Goal: Browse casually: Explore the website without a specific task or goal

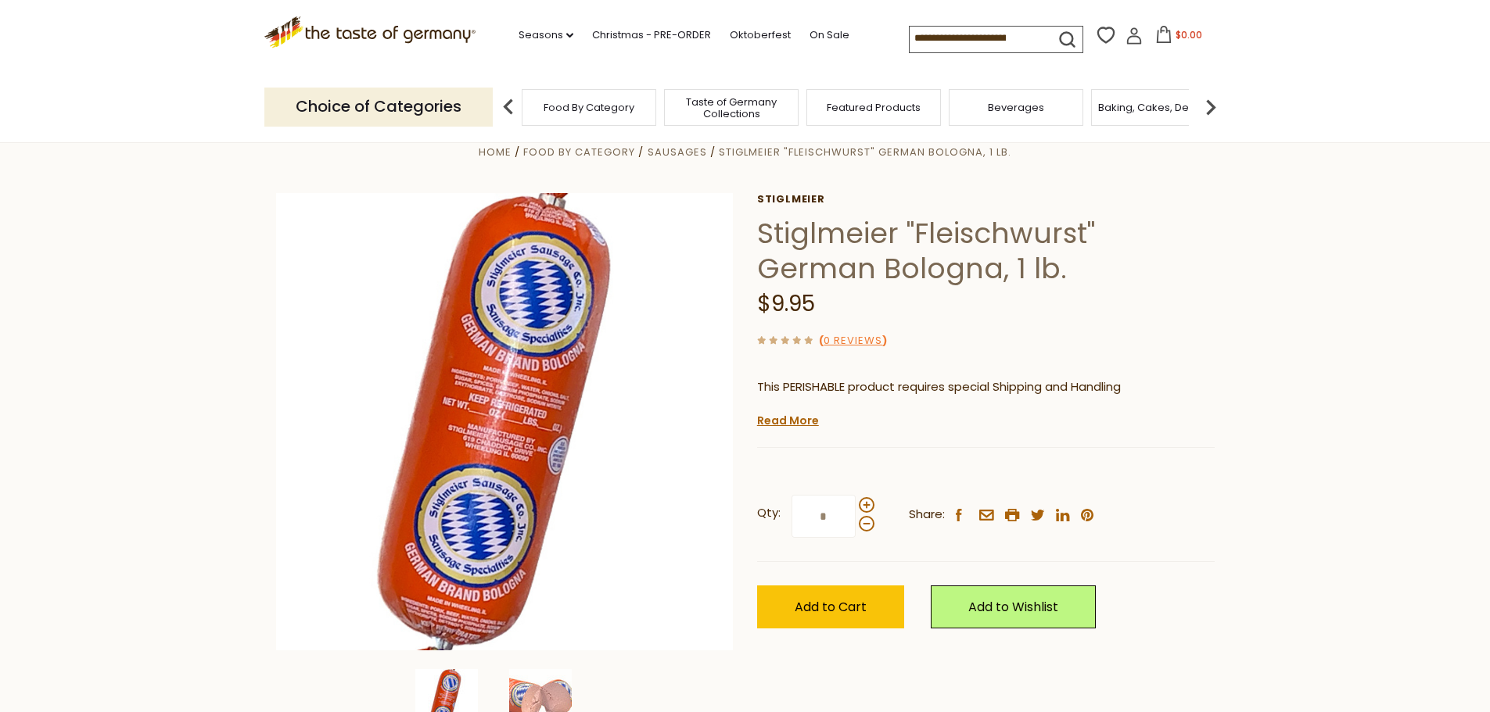
scroll to position [235, 0]
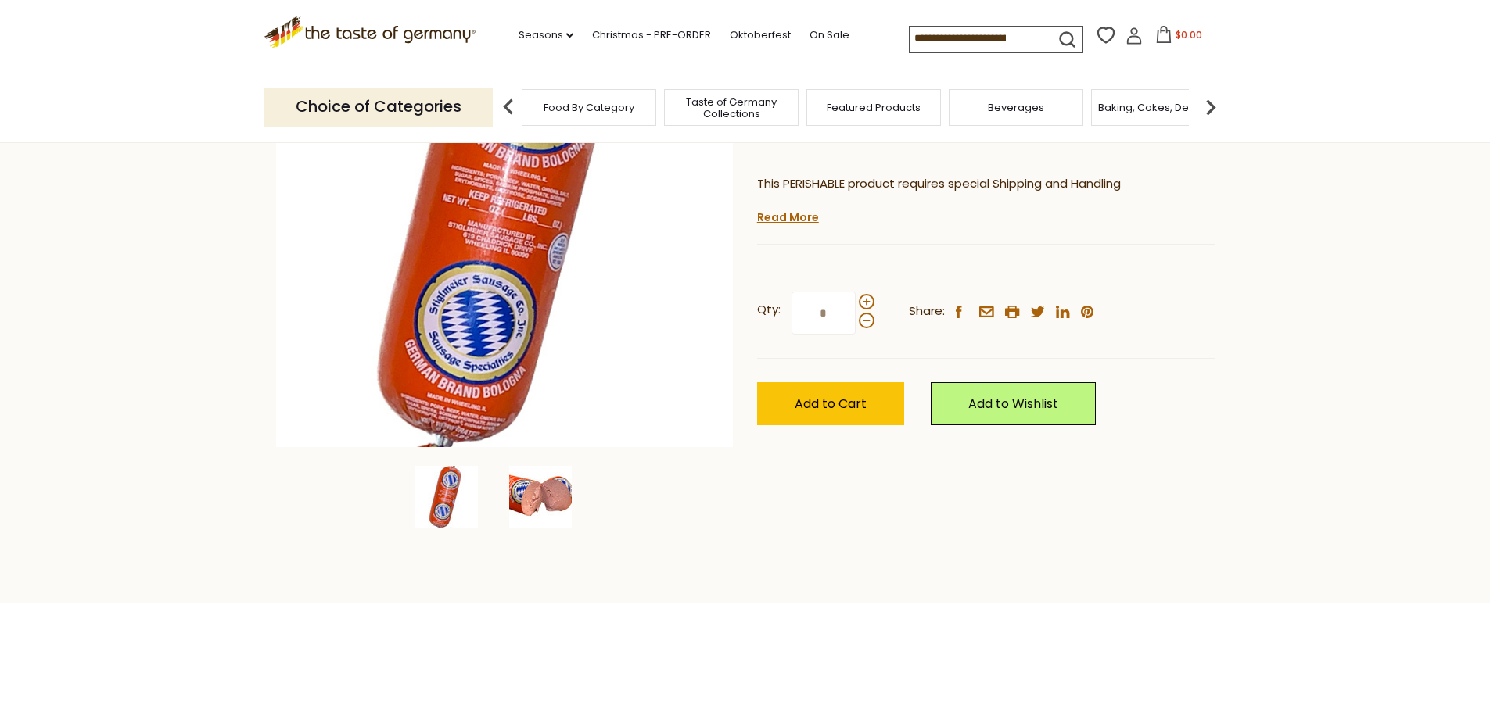
click at [542, 506] on img at bounding box center [540, 497] width 63 height 63
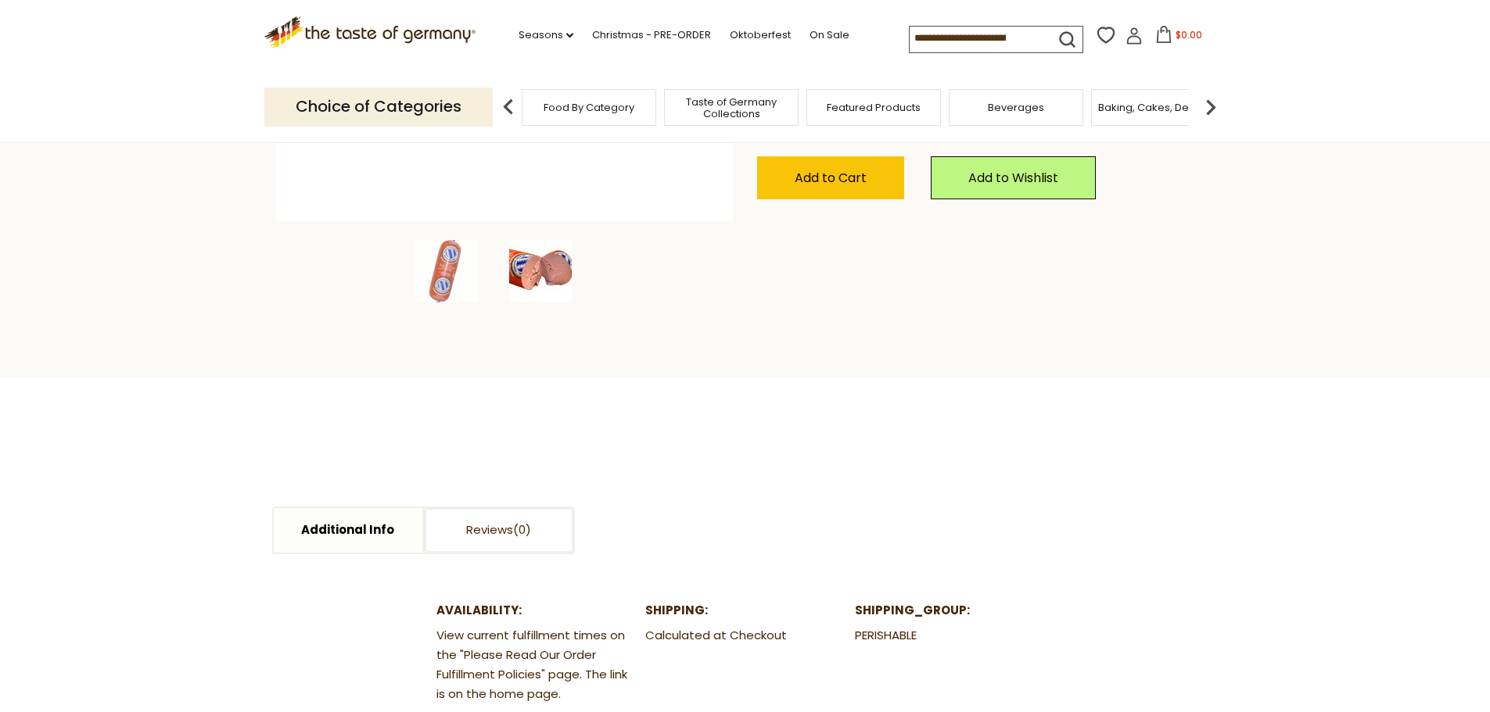
scroll to position [547, 0]
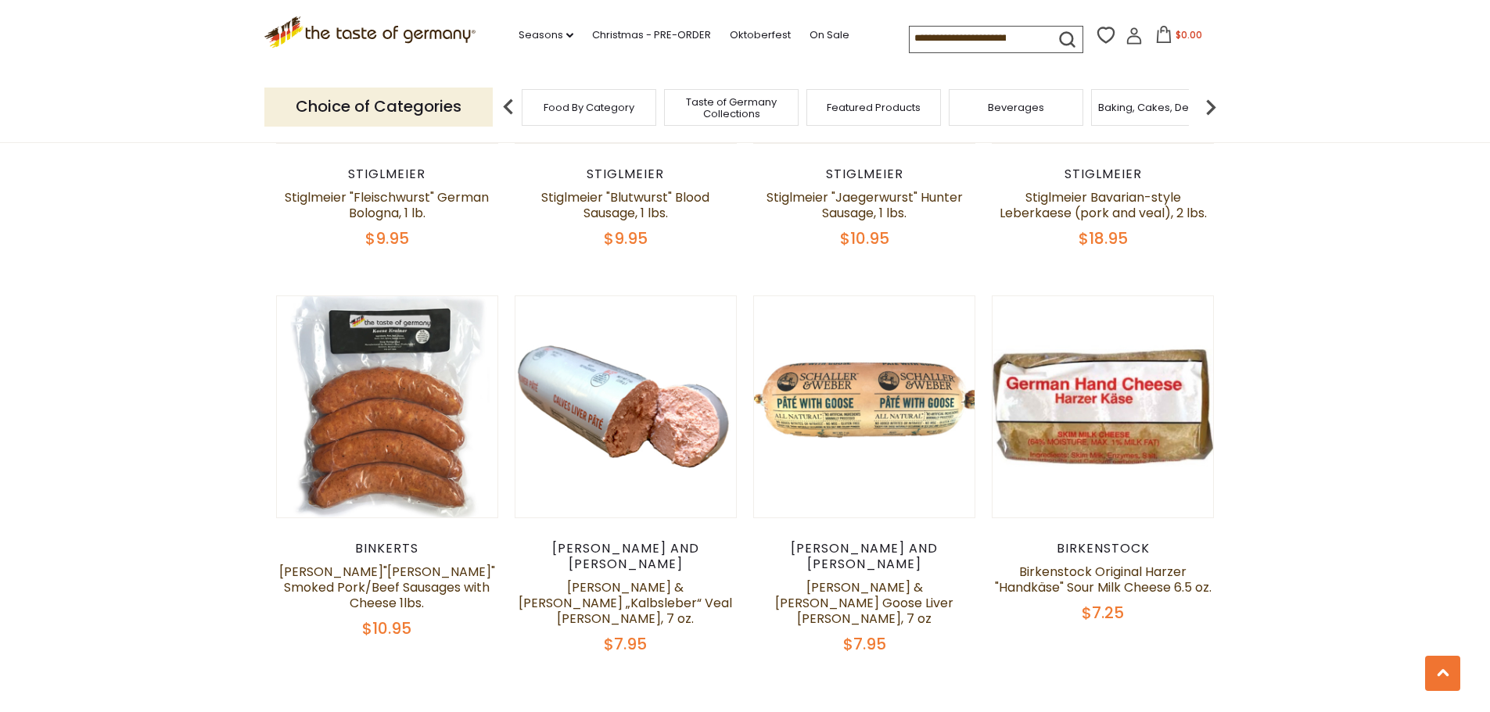
scroll to position [3675, 0]
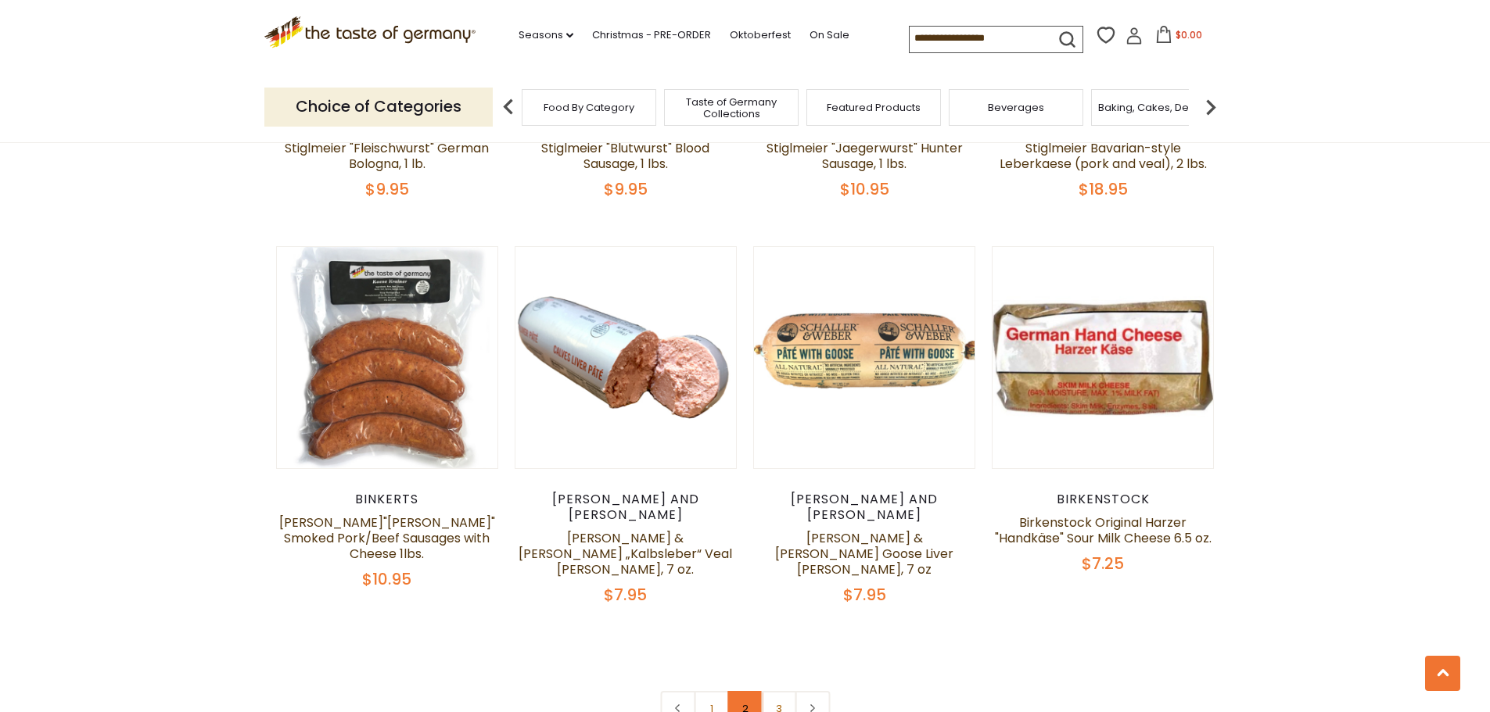
click at [734, 691] on link "2" at bounding box center [744, 708] width 35 height 35
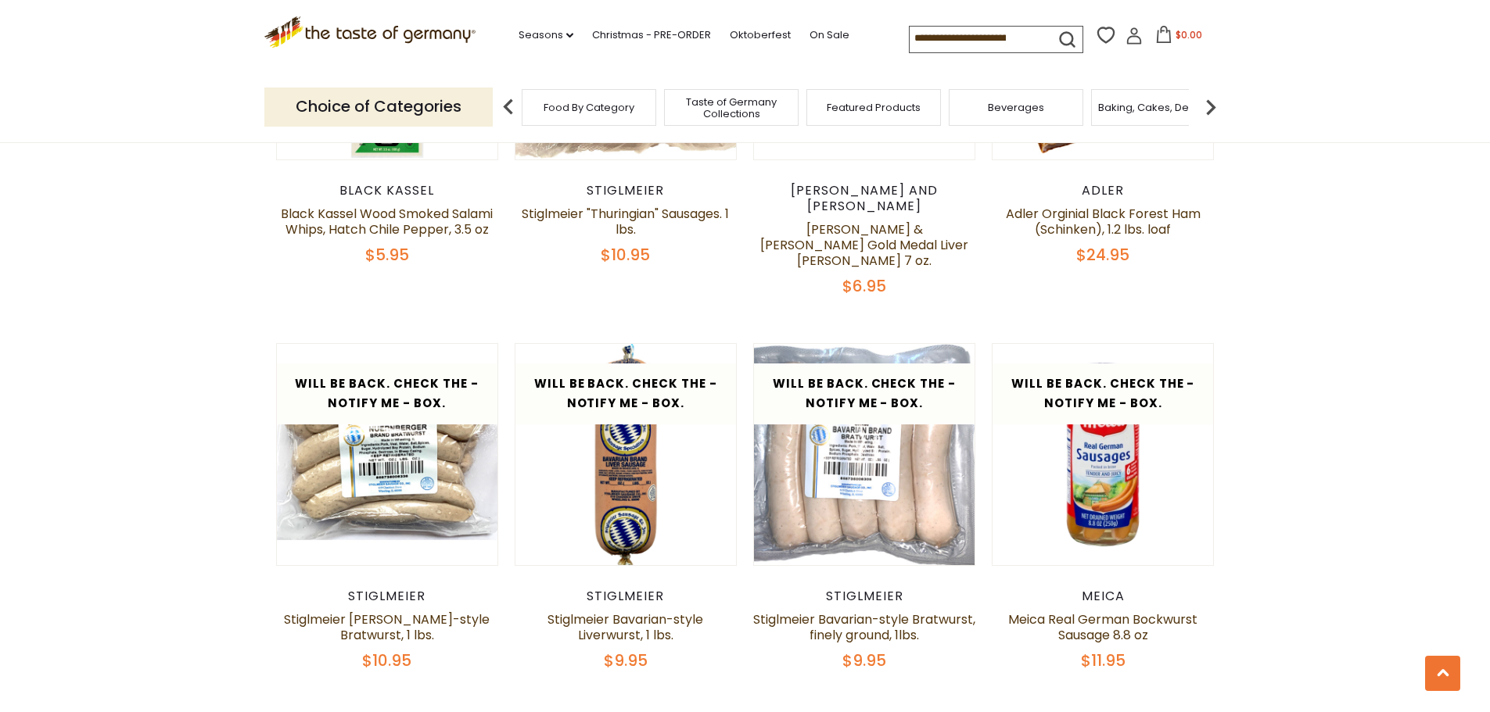
scroll to position [3666, 0]
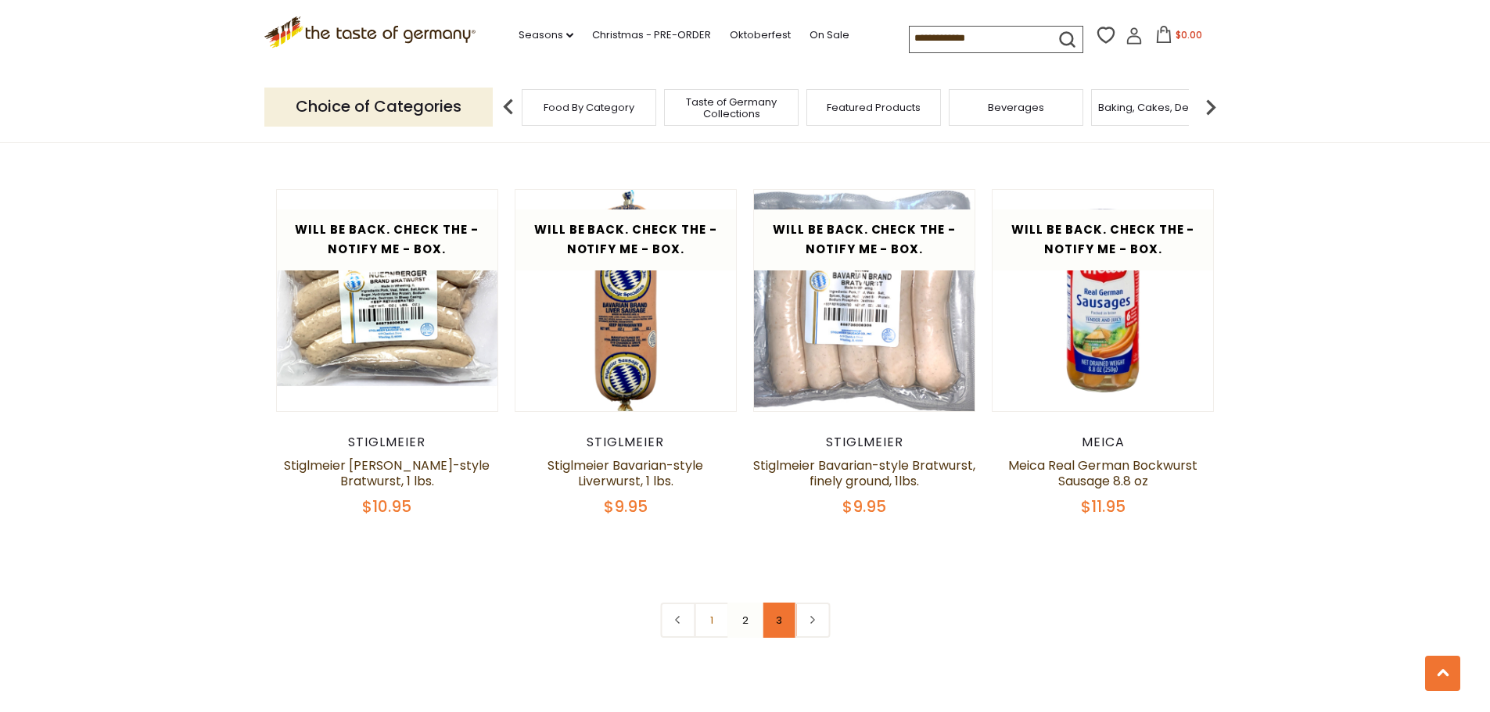
click at [779, 603] on link "3" at bounding box center [778, 620] width 35 height 35
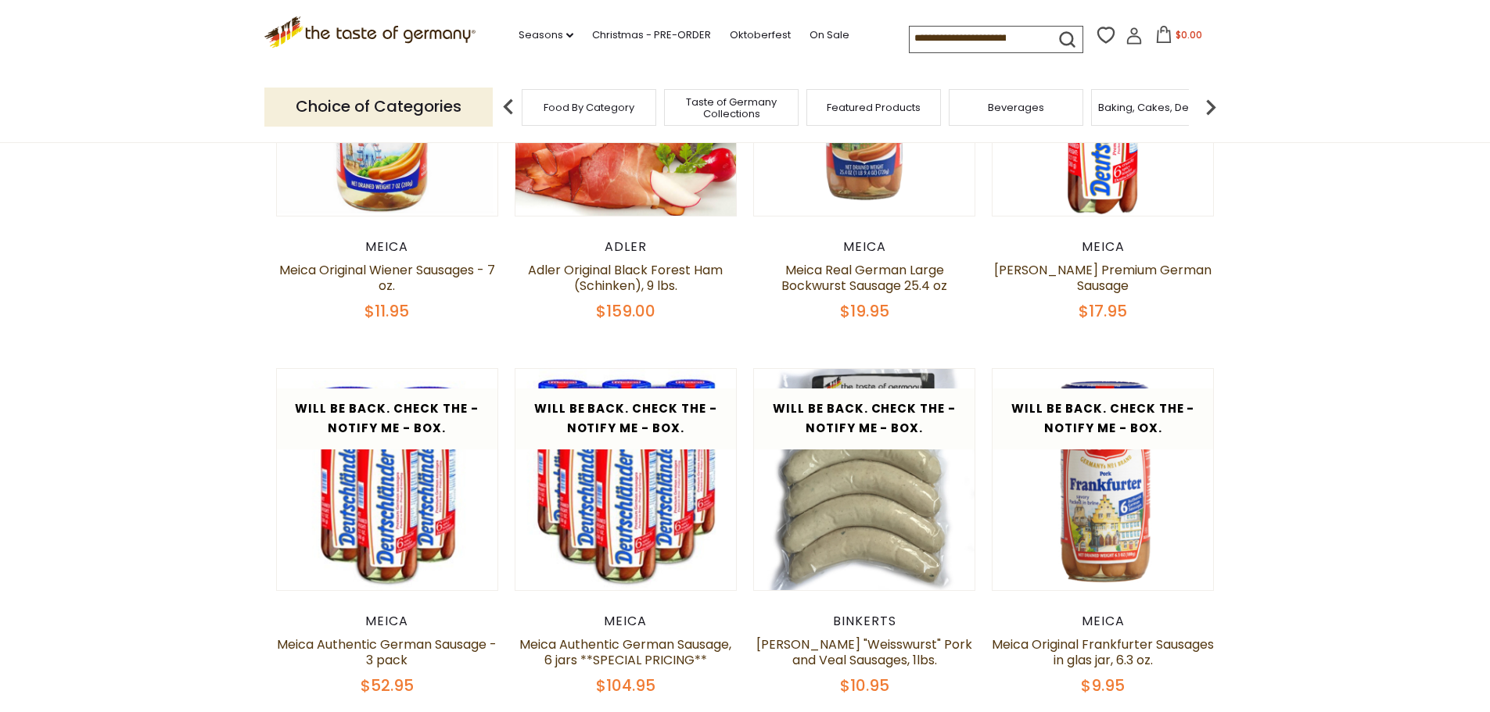
scroll to position [303, 0]
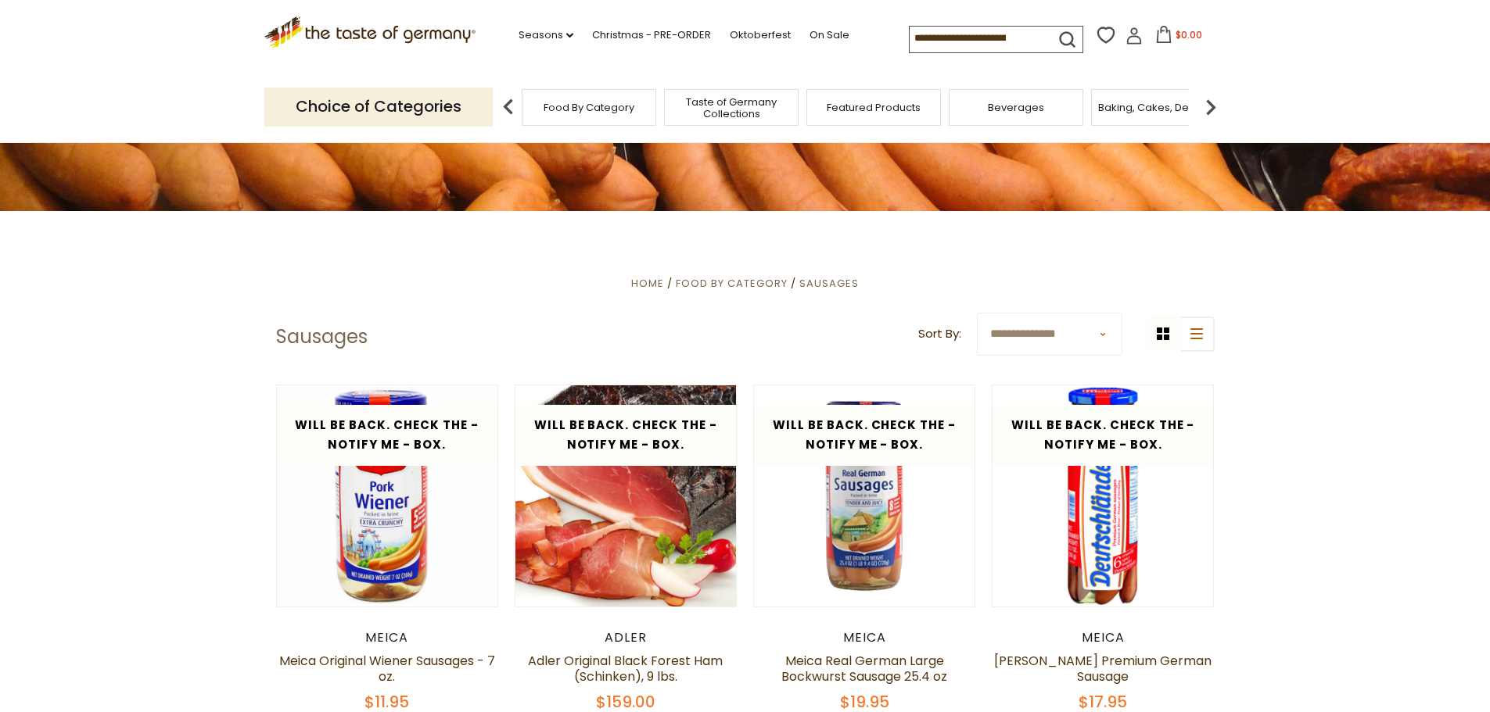
click at [432, 117] on p "Choice of Categories" at bounding box center [378, 107] width 228 height 38
click at [449, 36] on icon ".st0{fill:#EDD300;} .st1{fill:#D33E21;}" at bounding box center [370, 32] width 212 height 32
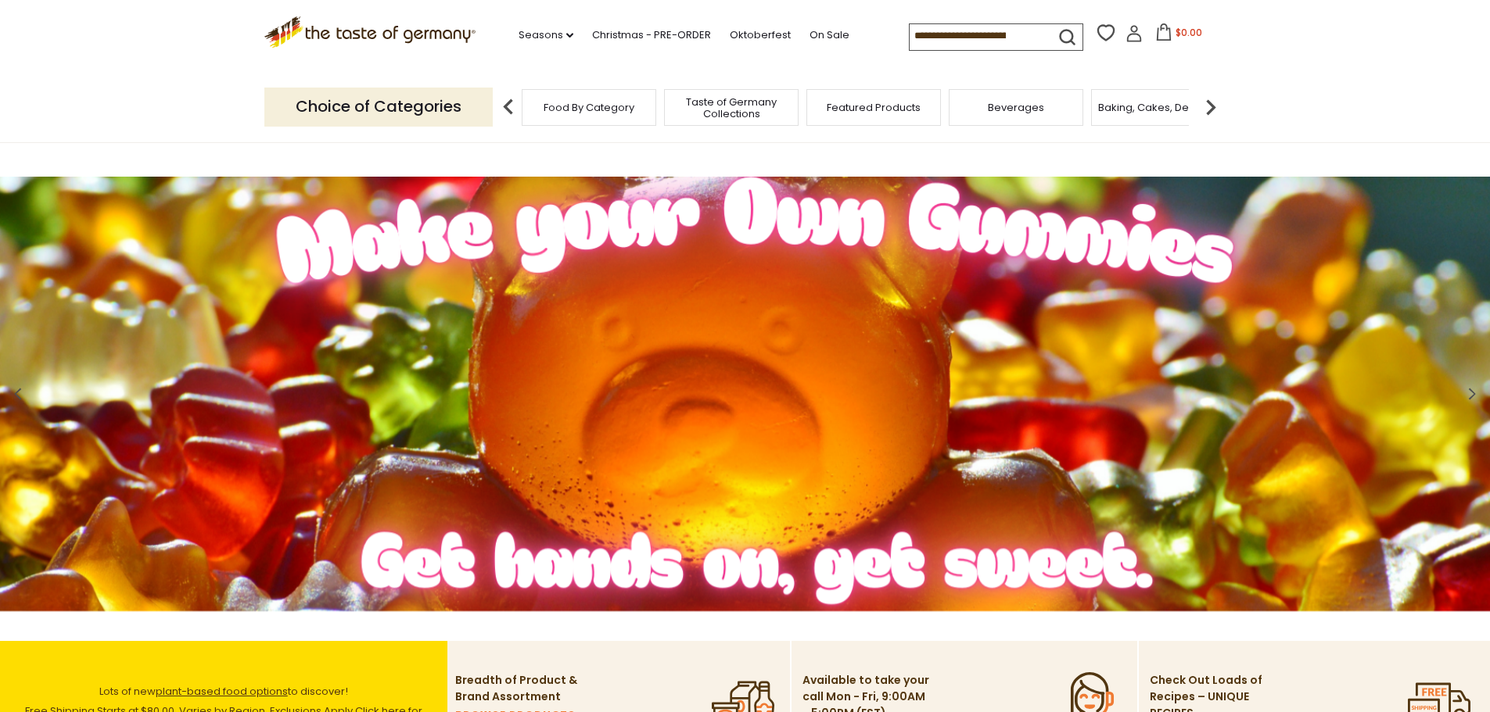
click at [591, 120] on div "Food By Category" at bounding box center [589, 107] width 135 height 37
click at [593, 113] on span "Food By Category" at bounding box center [588, 108] width 91 height 12
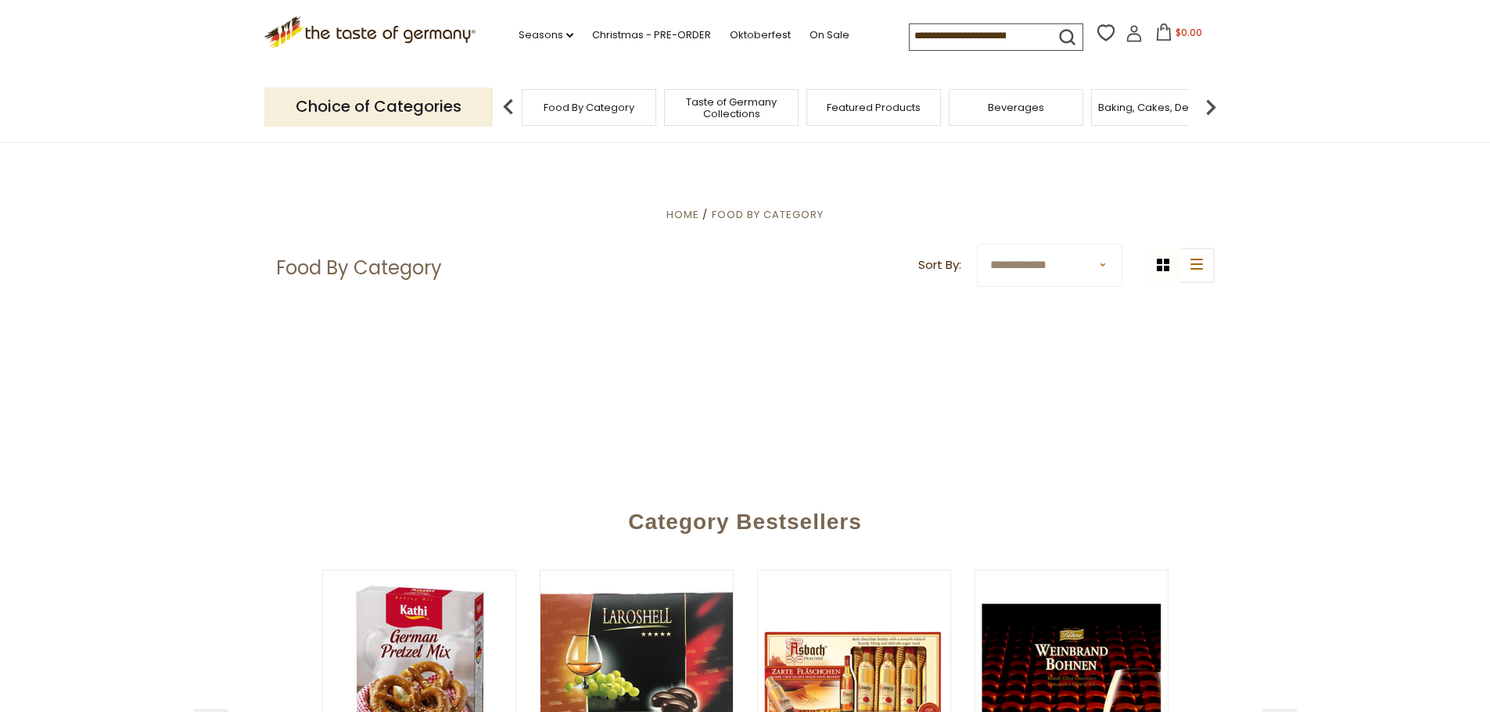
click at [587, 107] on span "Food By Category" at bounding box center [588, 108] width 91 height 12
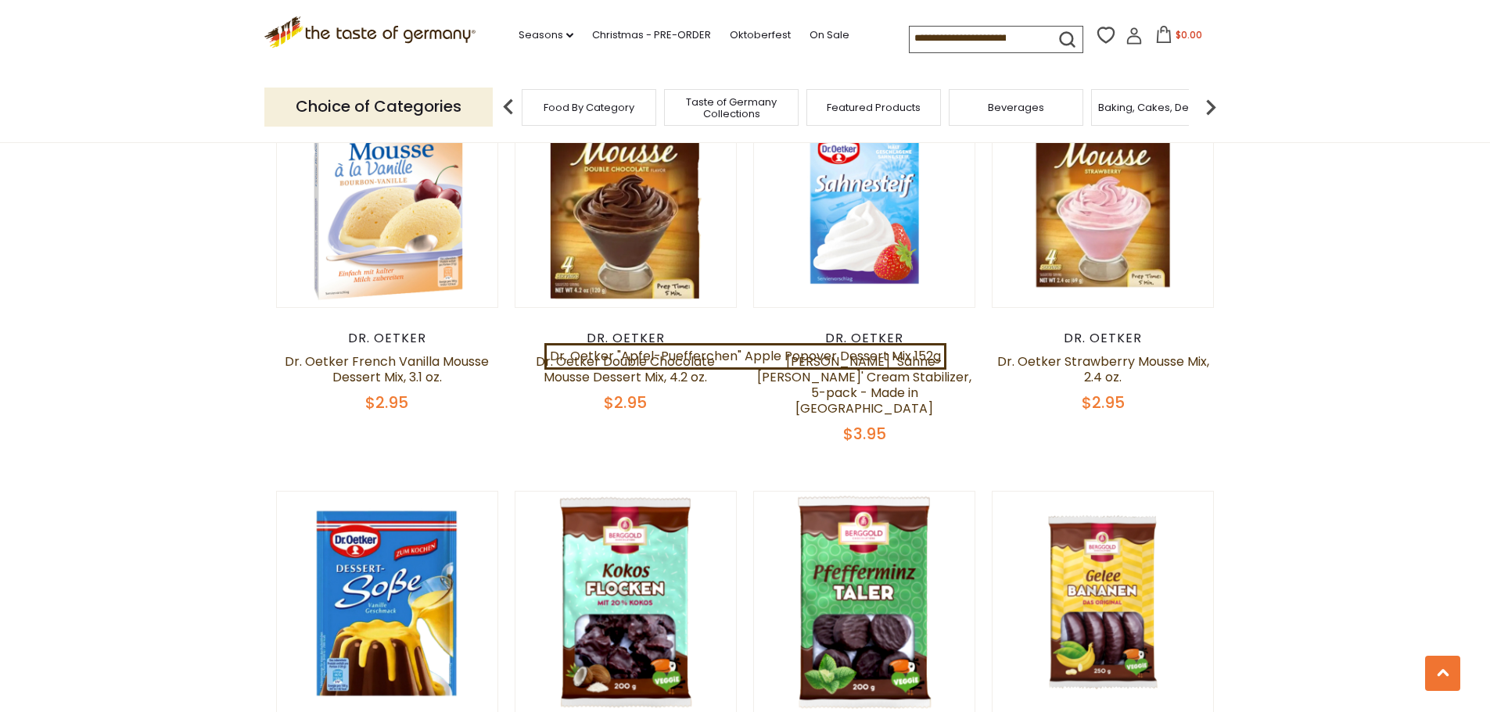
scroll to position [1486, 0]
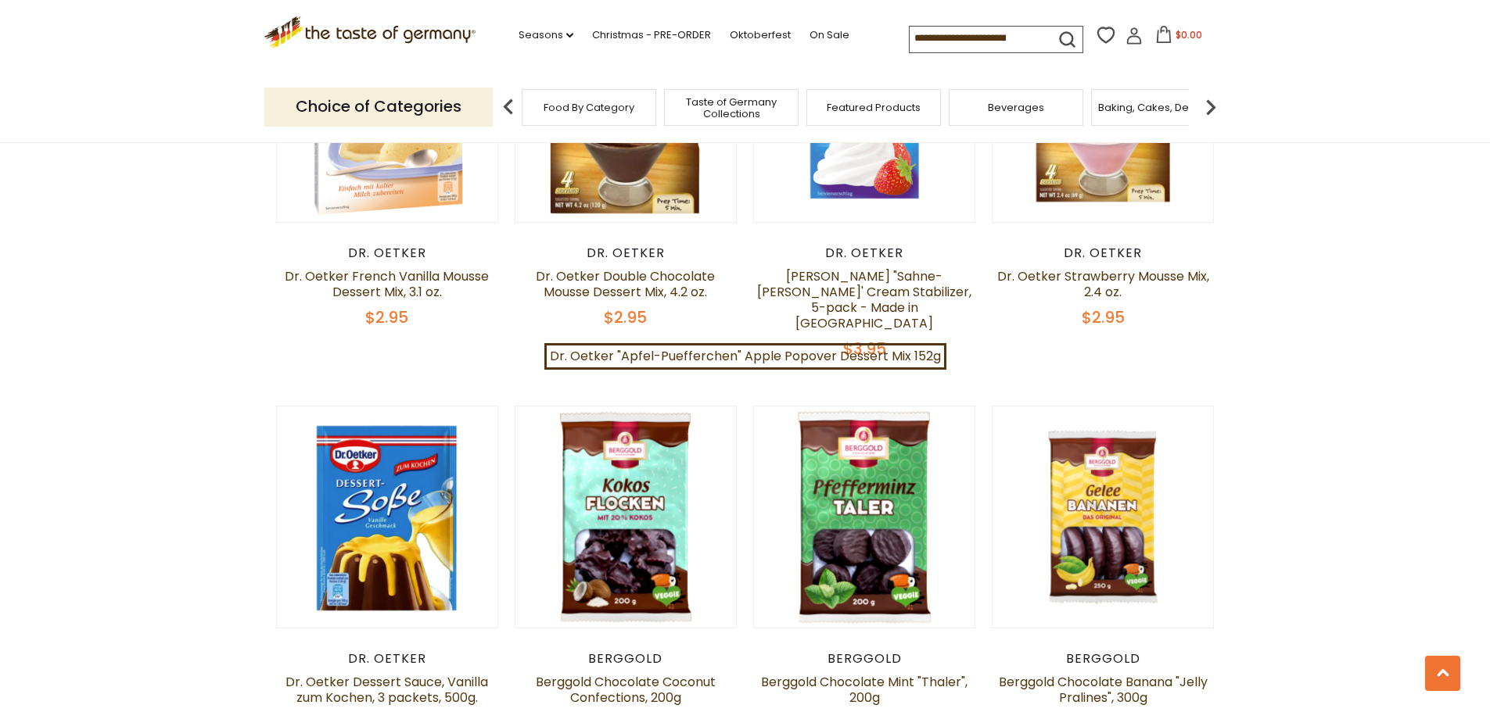
click at [1210, 99] on img at bounding box center [1210, 106] width 31 height 31
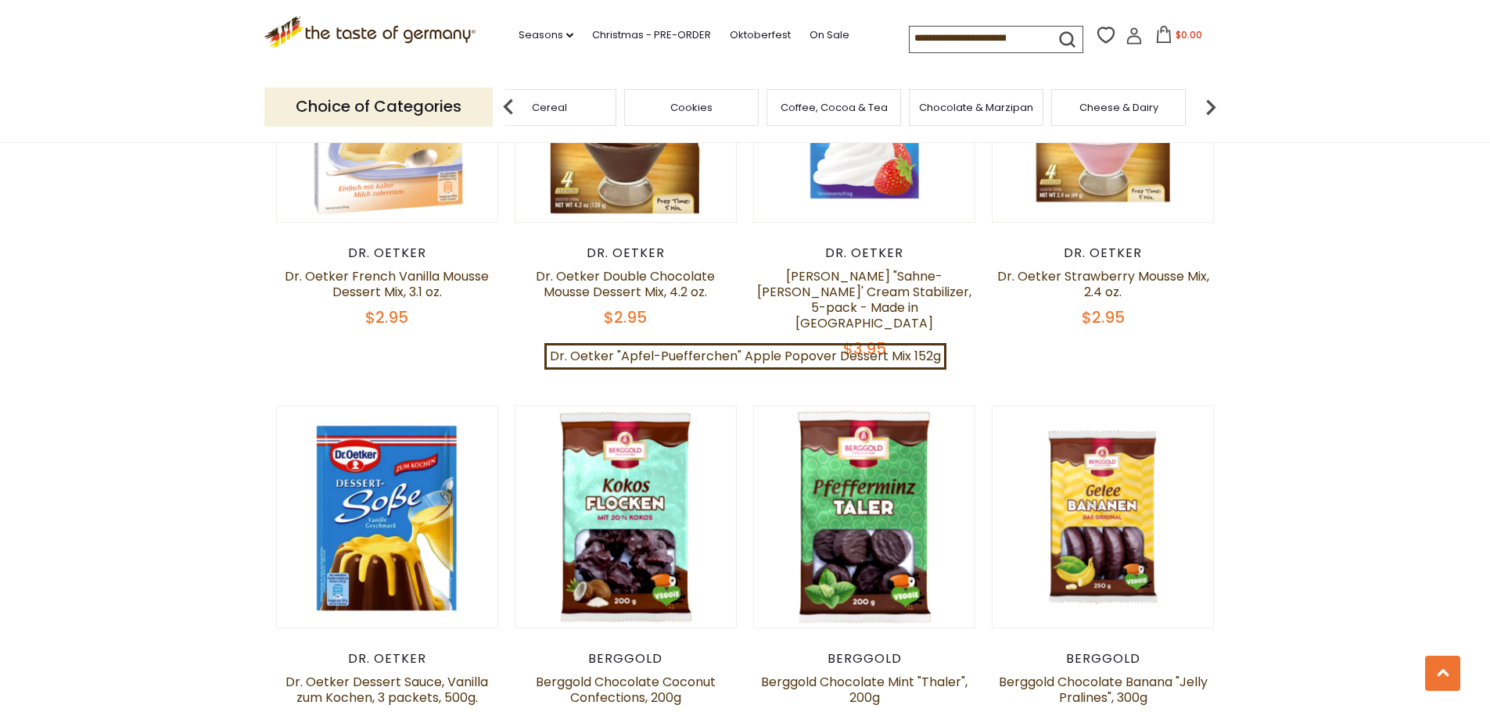
click at [1210, 99] on img at bounding box center [1210, 106] width 31 height 31
click at [848, 107] on span "Condiments, Seasonings" at bounding box center [846, 107] width 125 height 23
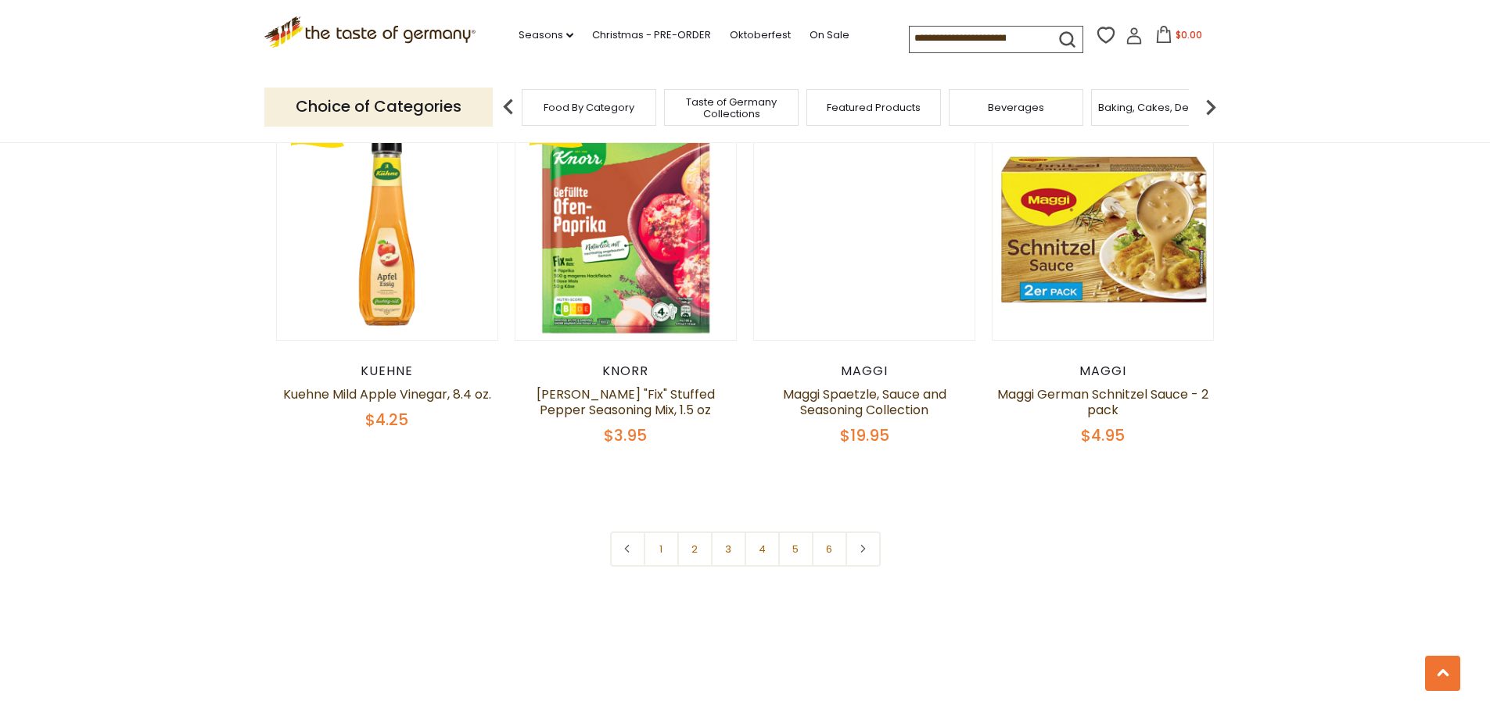
scroll to position [3675, 0]
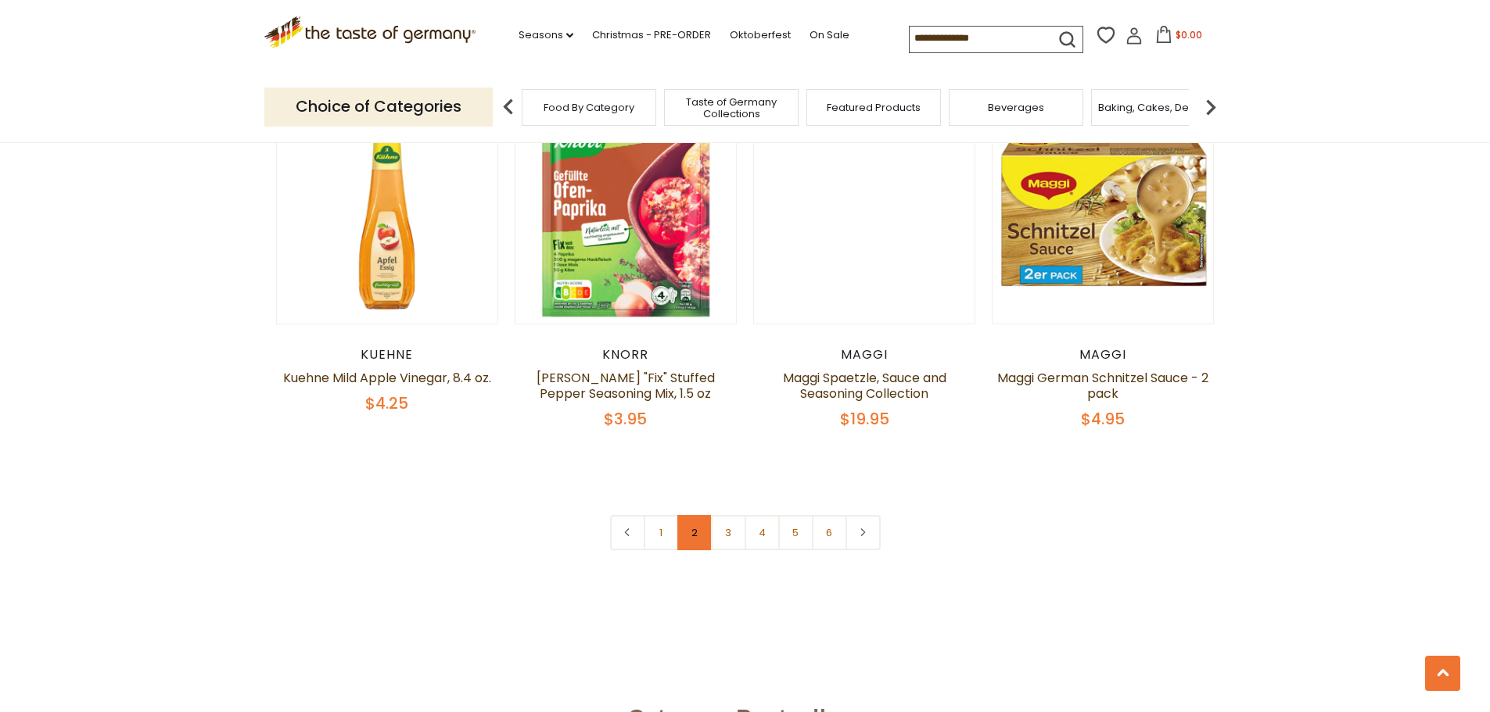
click at [705, 515] on link "2" at bounding box center [694, 532] width 35 height 35
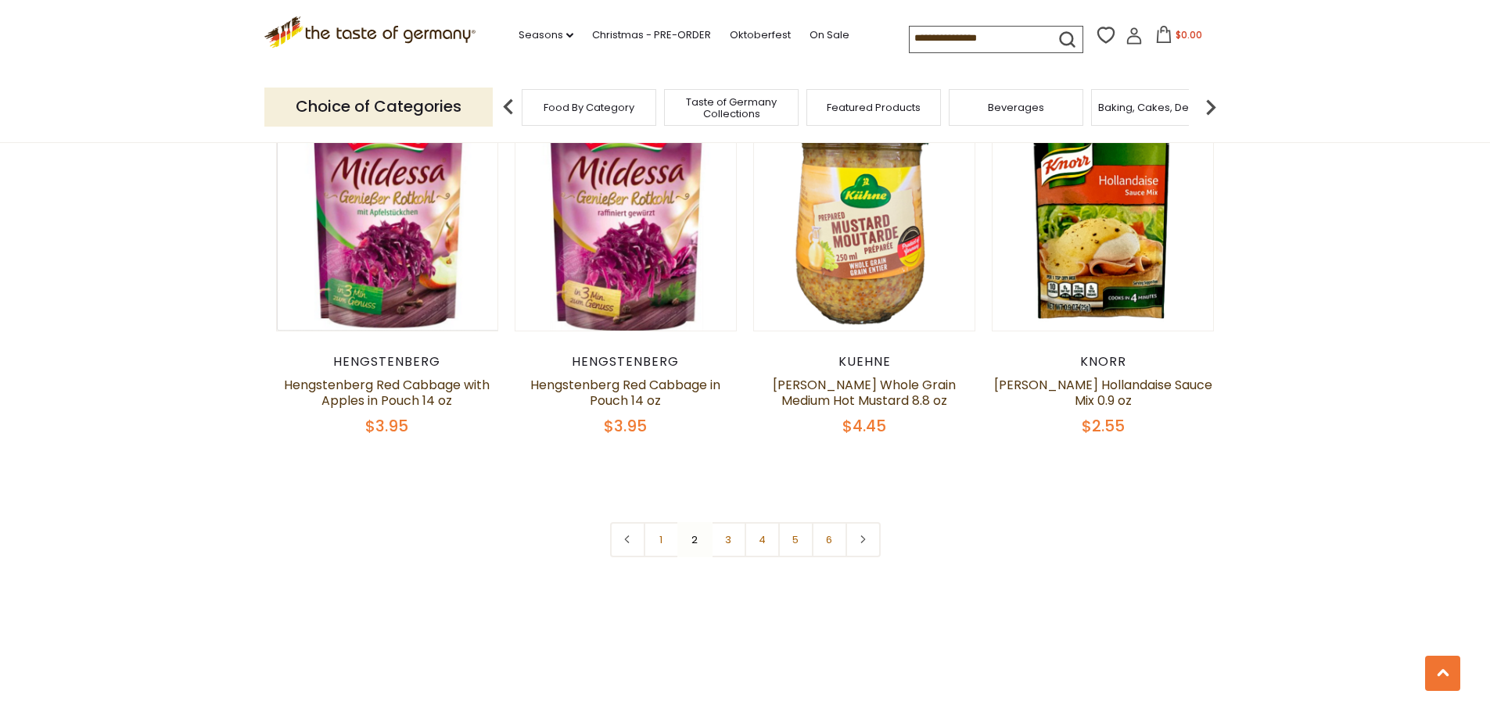
scroll to position [3666, 0]
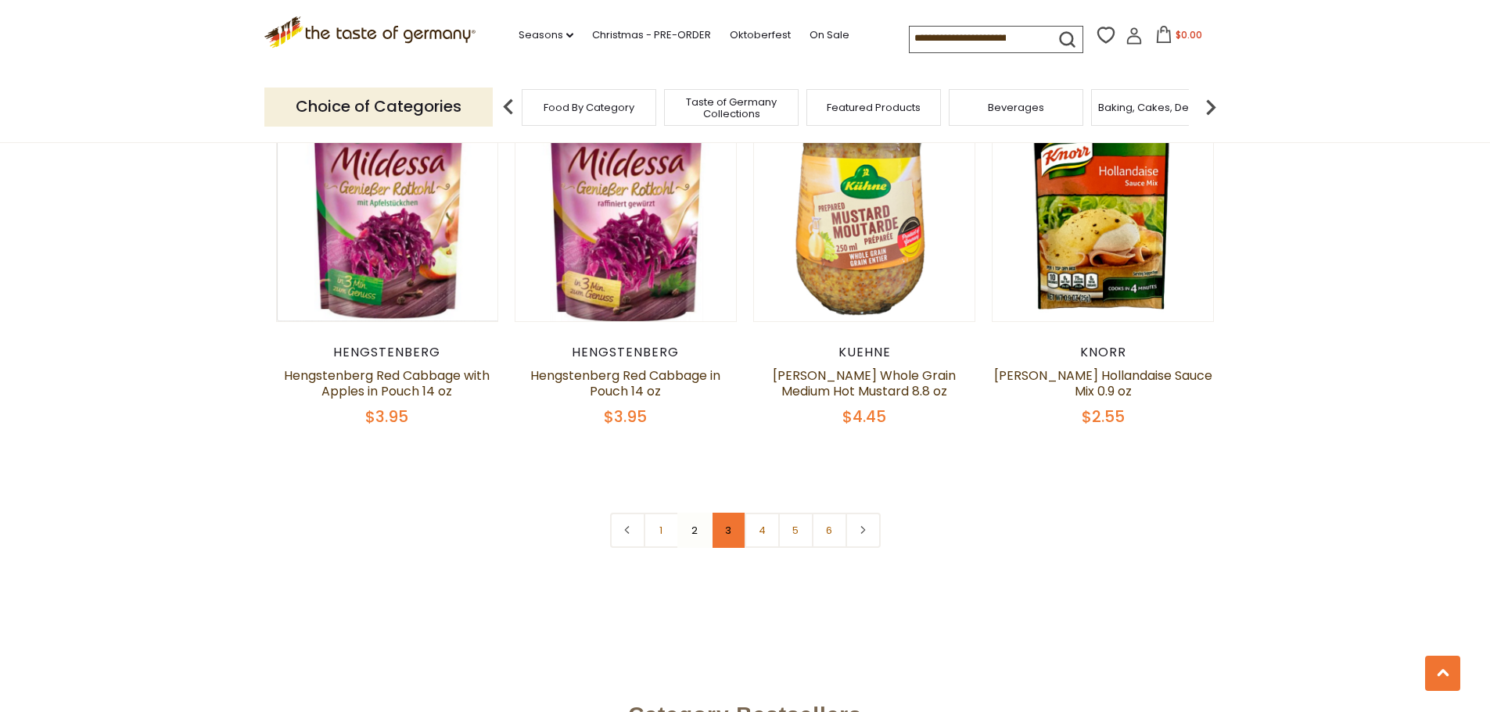
click at [727, 513] on link "3" at bounding box center [728, 530] width 35 height 35
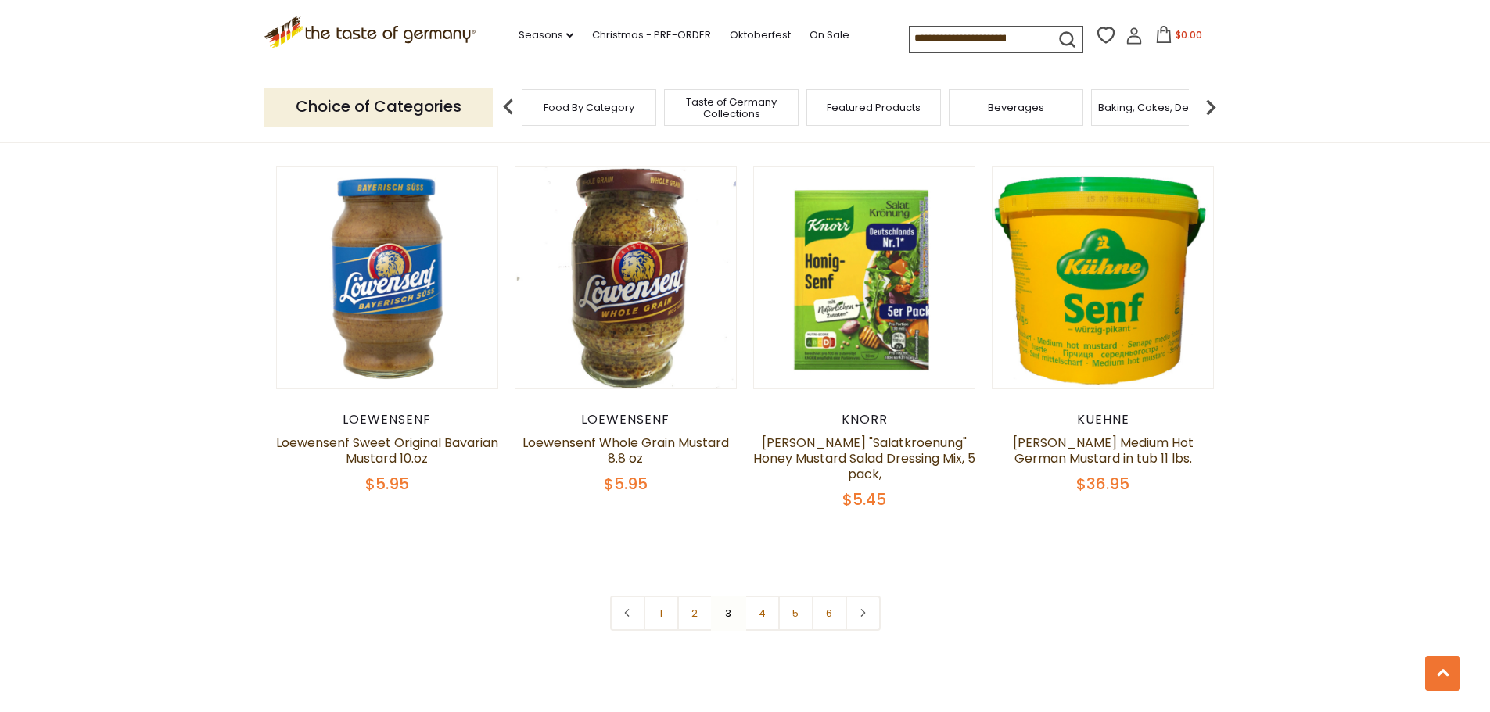
scroll to position [3588, 0]
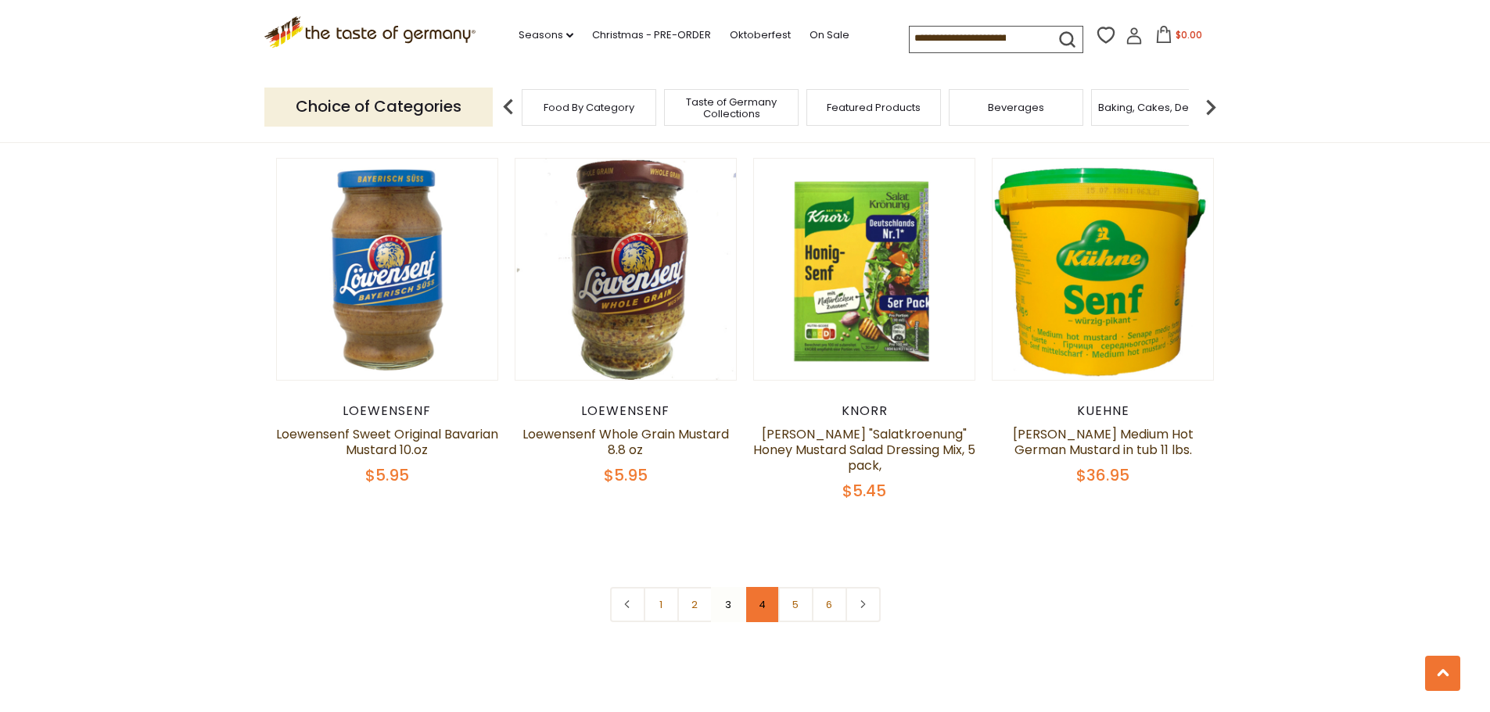
click at [758, 587] on link "4" at bounding box center [761, 604] width 35 height 35
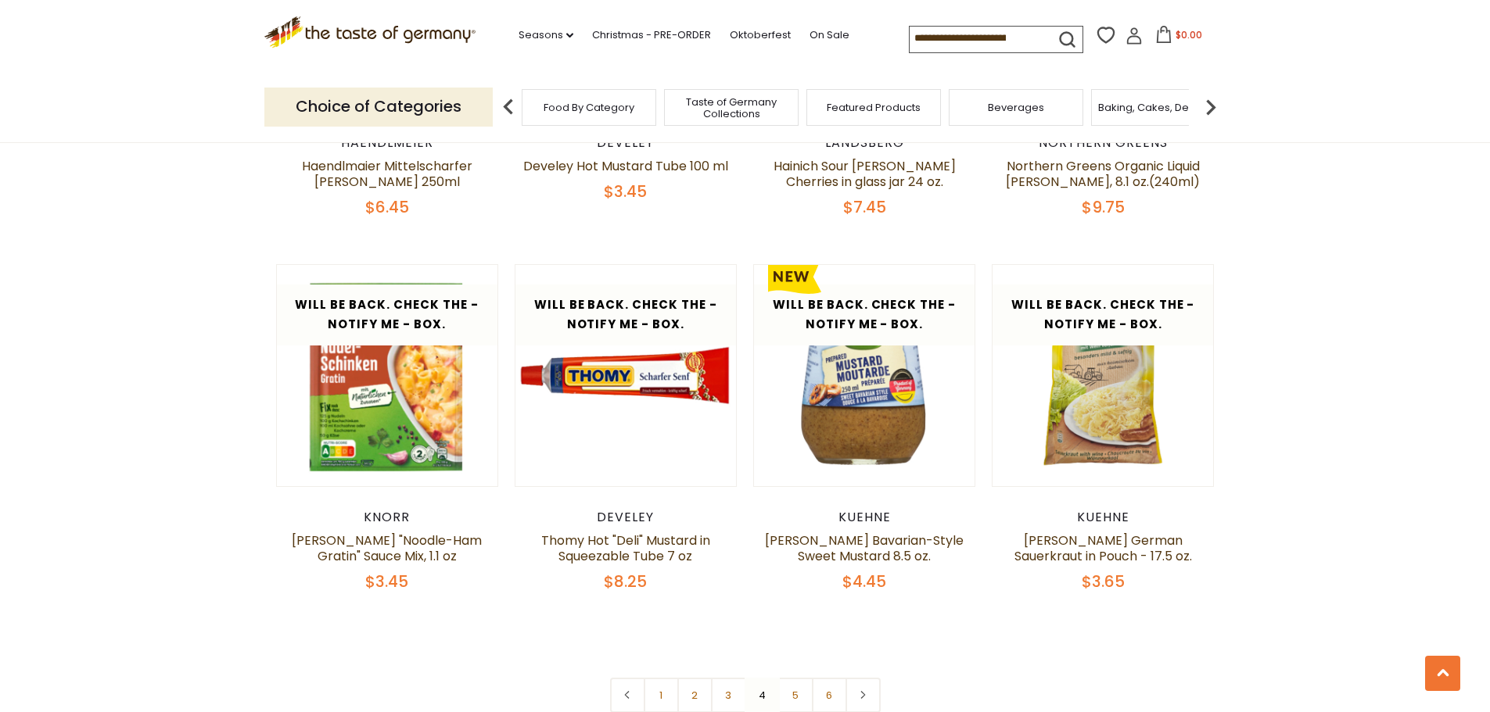
scroll to position [3510, 0]
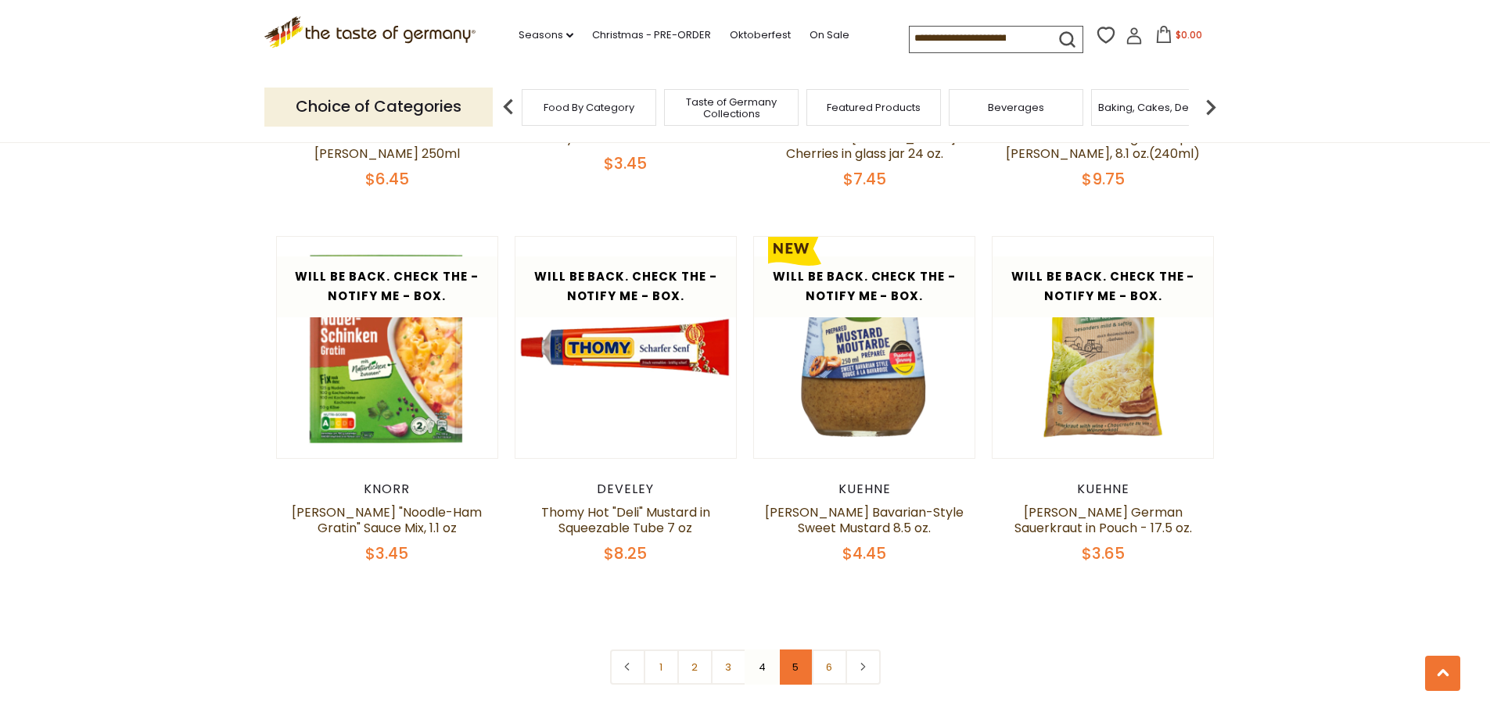
click at [791, 650] on link "5" at bounding box center [795, 667] width 35 height 35
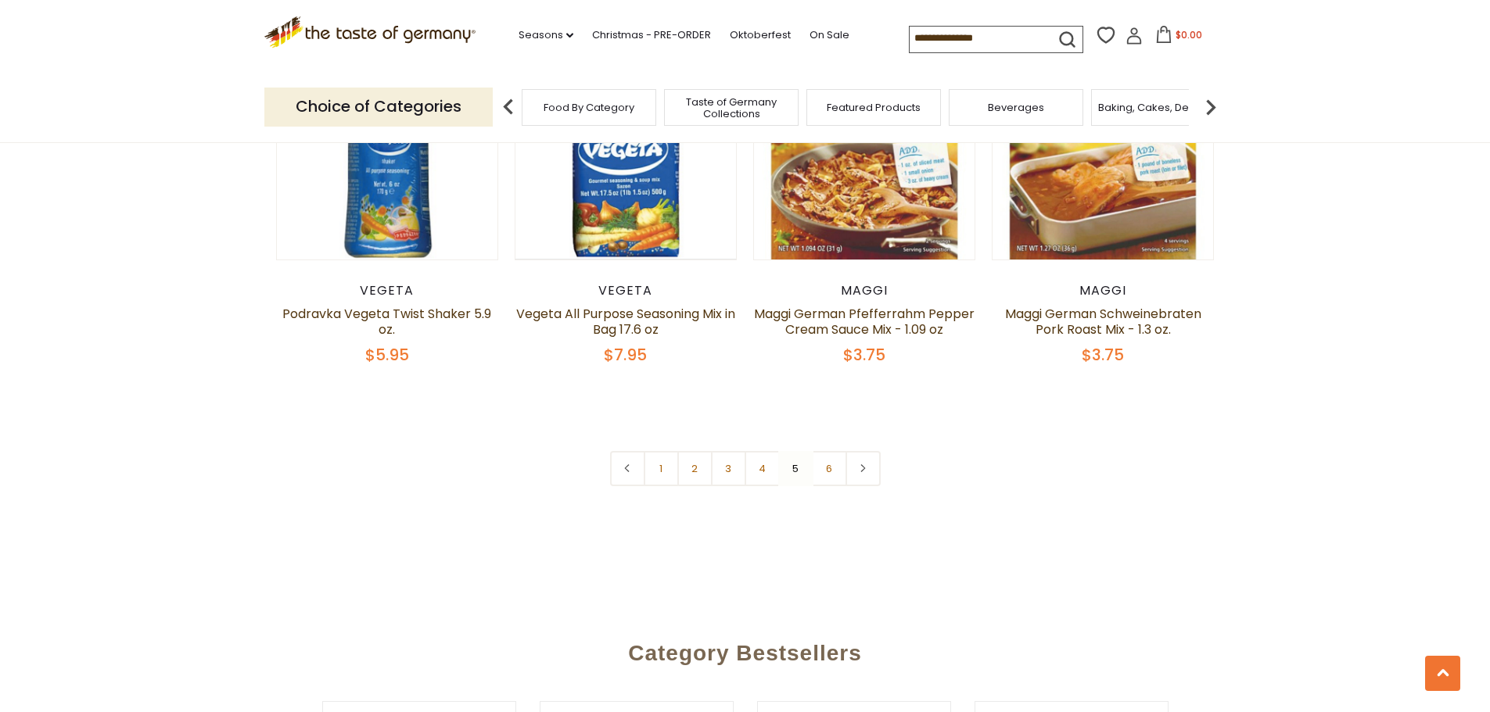
scroll to position [3744, 0]
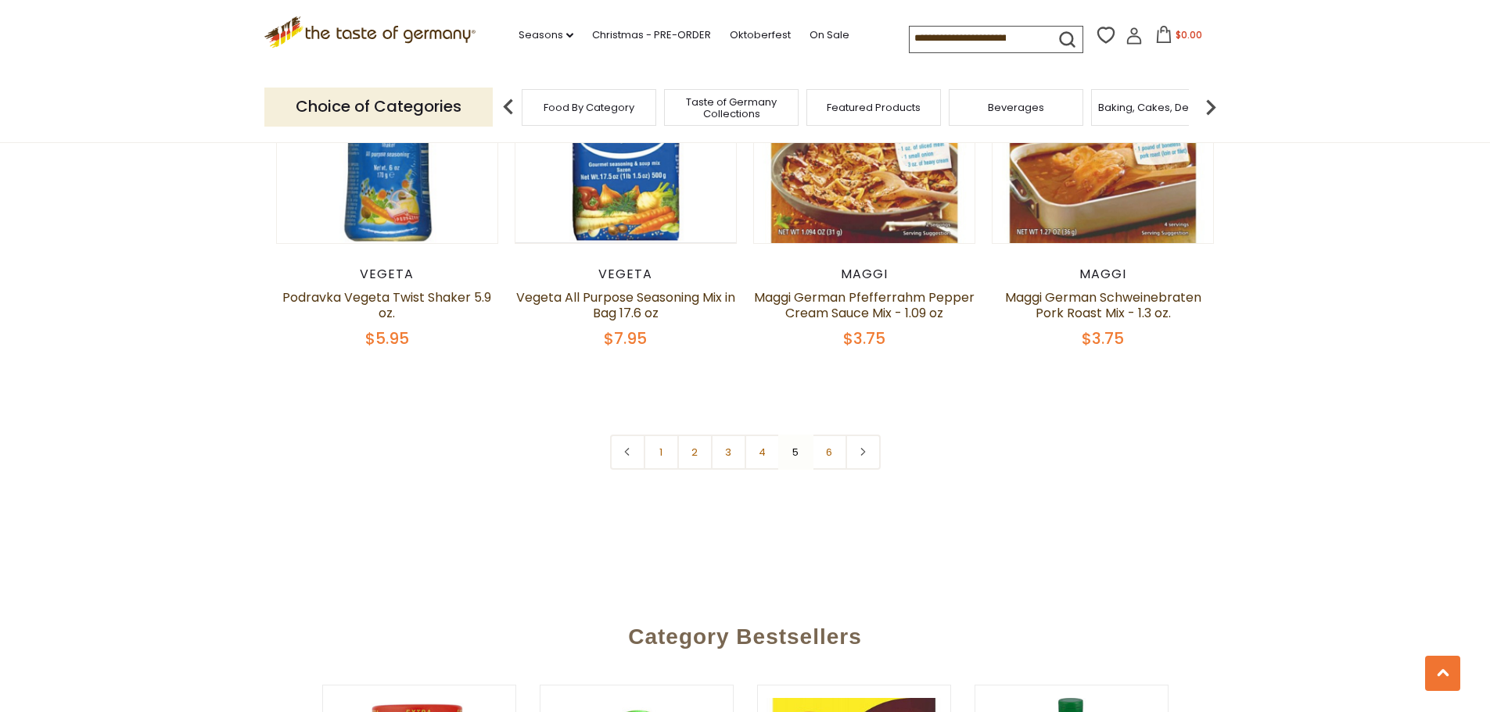
click at [330, 29] on icon ".st0{fill:#EDD300;} .st1{fill:#D33E21;}" at bounding box center [370, 32] width 212 height 32
